Goal: Task Accomplishment & Management: Use online tool/utility

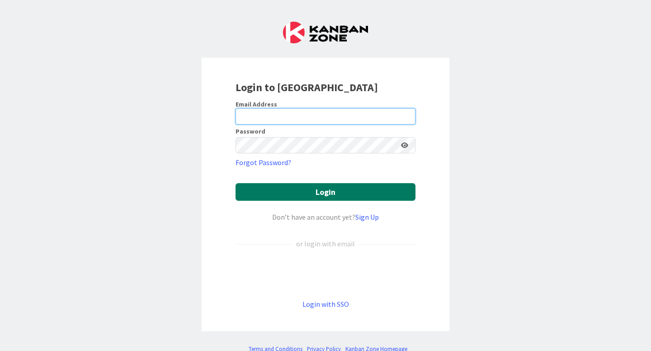
type input "[PERSON_NAME]"
click at [274, 195] on button "Login" at bounding box center [325, 192] width 180 height 18
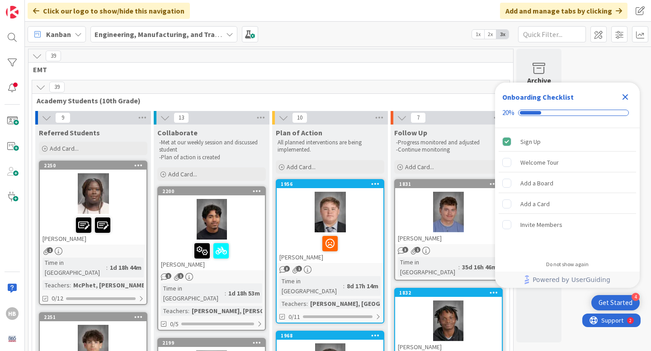
click at [624, 95] on icon "Close Checklist" at bounding box center [624, 97] width 11 height 11
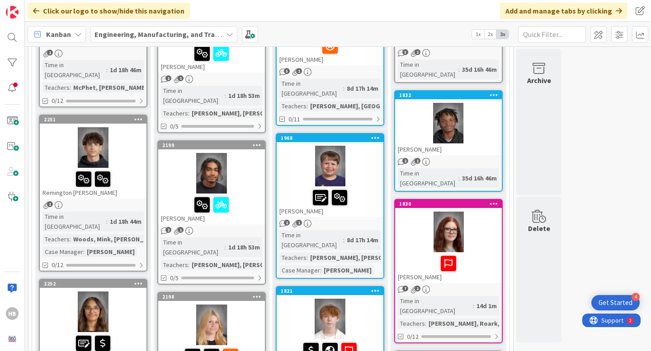
scroll to position [195, 0]
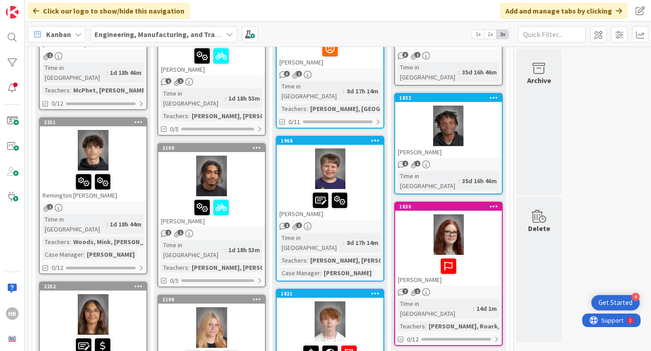
click at [131, 150] on div at bounding box center [93, 150] width 107 height 41
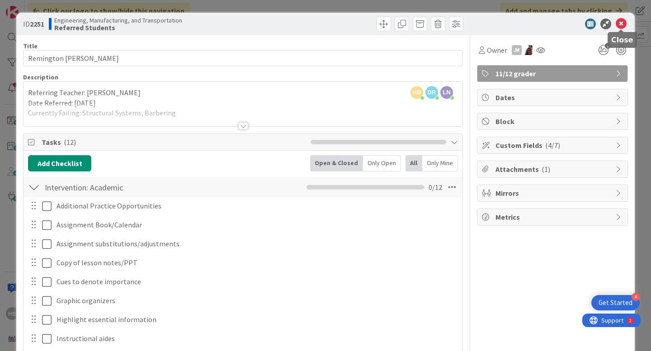
click at [619, 24] on icon at bounding box center [620, 24] width 11 height 11
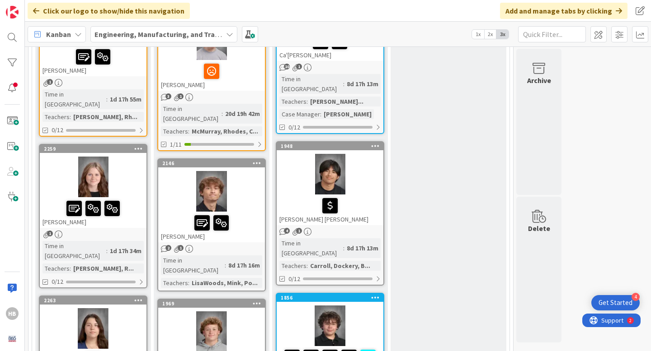
scroll to position [1197, 0]
